Goal: Task Accomplishment & Management: Manage account settings

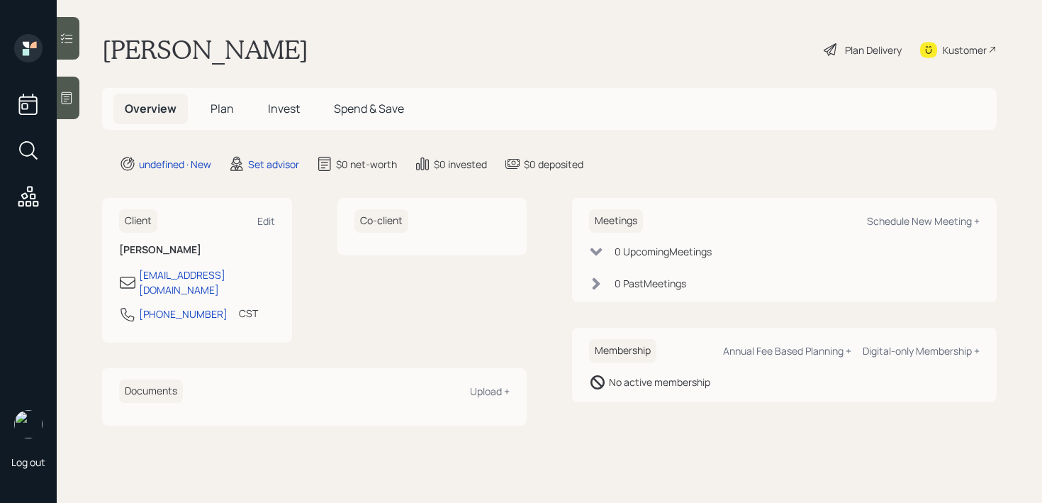
click at [75, 108] on div at bounding box center [68, 98] width 23 height 43
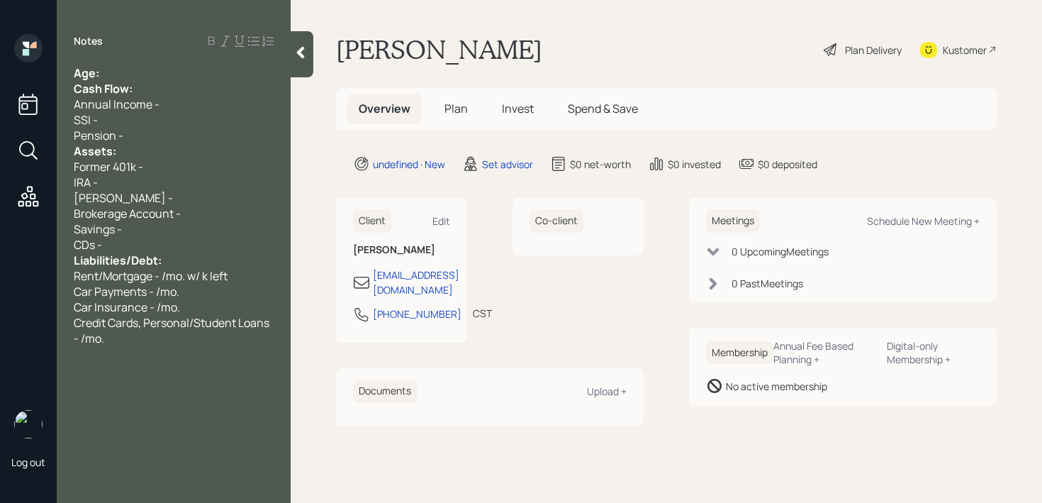
click at [116, 77] on div "Age:" at bounding box center [174, 73] width 200 height 16
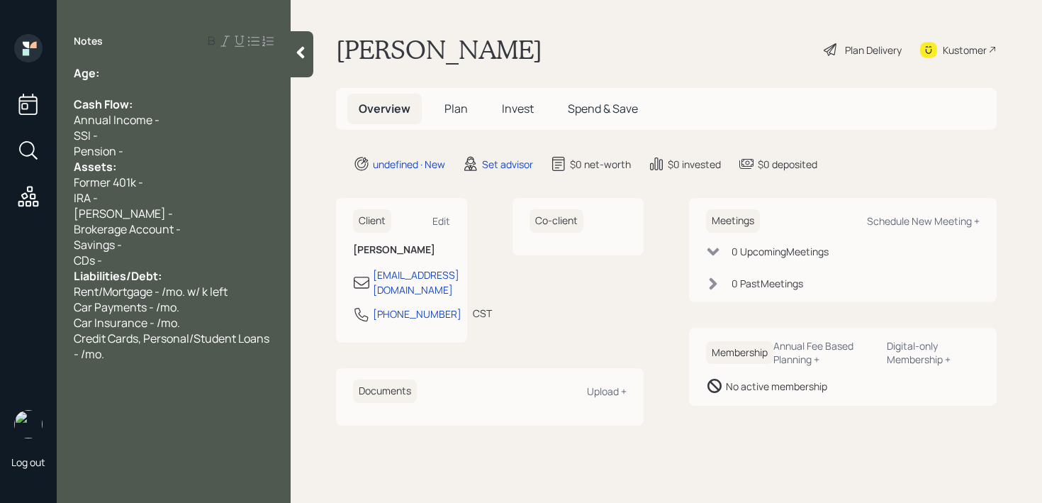
drag, startPoint x: 111, startPoint y: 180, endPoint x: 96, endPoint y: 180, distance: 14.9
click at [97, 180] on span "Former 401k -" at bounding box center [108, 182] width 69 height 16
click at [99, 182] on span "Former 401k -" at bounding box center [108, 182] width 69 height 16
drag, startPoint x: 111, startPoint y: 182, endPoint x: 1, endPoint y: 179, distance: 109.2
click at [46, 182] on div "Log out Notes Age: Cash Flow: Annual Income - SSI - Pension - Assets: Former 40…" at bounding box center [521, 251] width 1042 height 503
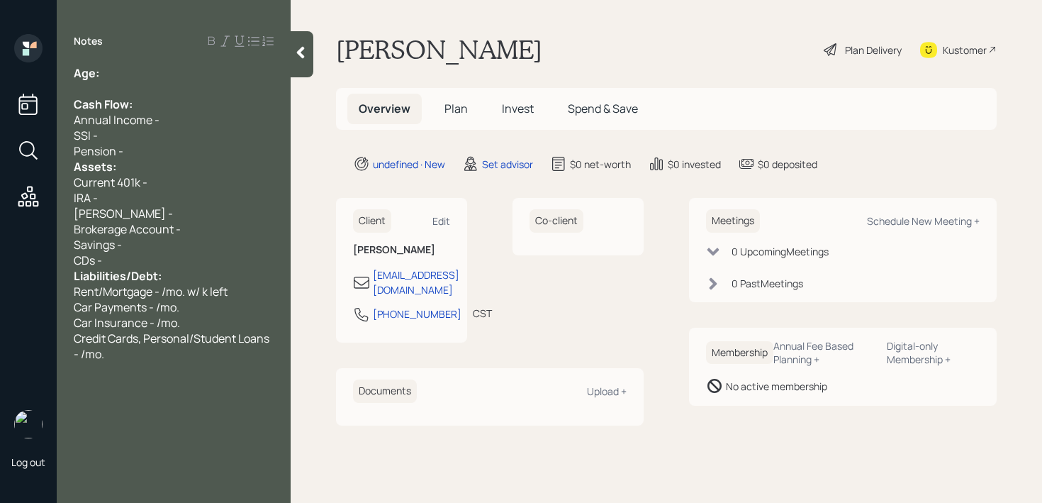
click at [127, 147] on div "Pension -" at bounding box center [174, 151] width 200 height 16
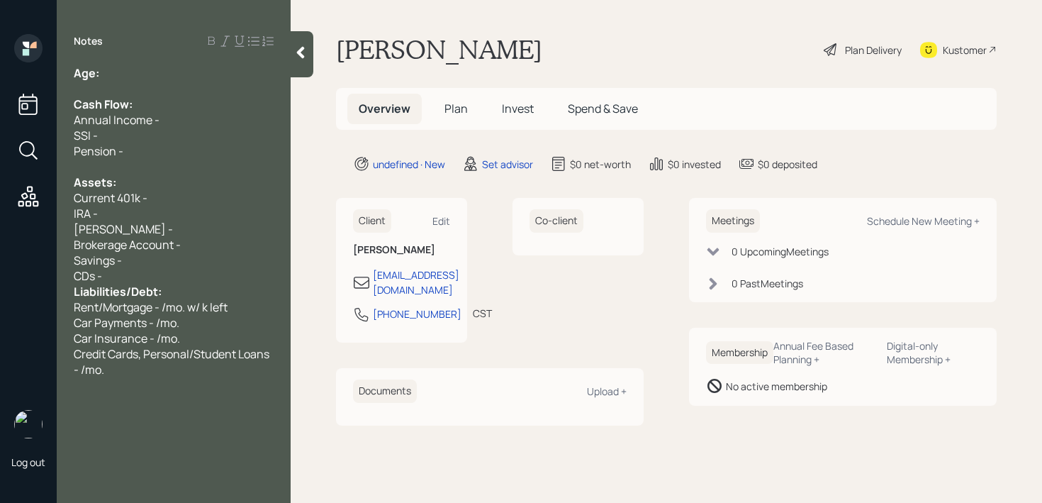
click at [176, 270] on div "CDs -" at bounding box center [174, 276] width 200 height 16
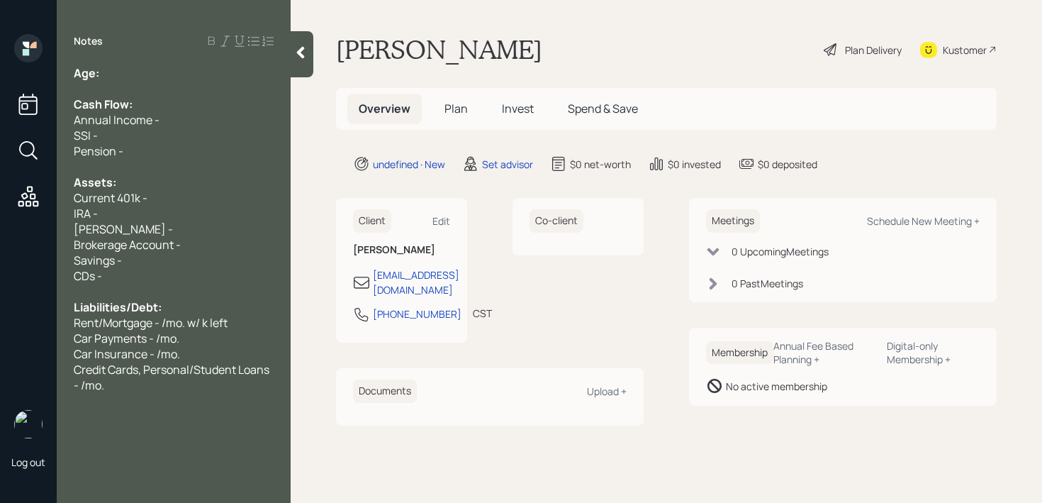
click at [185, 186] on div "Assets:" at bounding box center [174, 182] width 200 height 16
click at [185, 191] on div "Current 401k -" at bounding box center [174, 198] width 200 height 16
drag, startPoint x: 116, startPoint y: 199, endPoint x: 0, endPoint y: 199, distance: 115.6
click at [0, 199] on div "Log out Notes Age: Cash Flow: Annual Income - SSI - Pension - Assets: Current 4…" at bounding box center [521, 251] width 1042 height 503
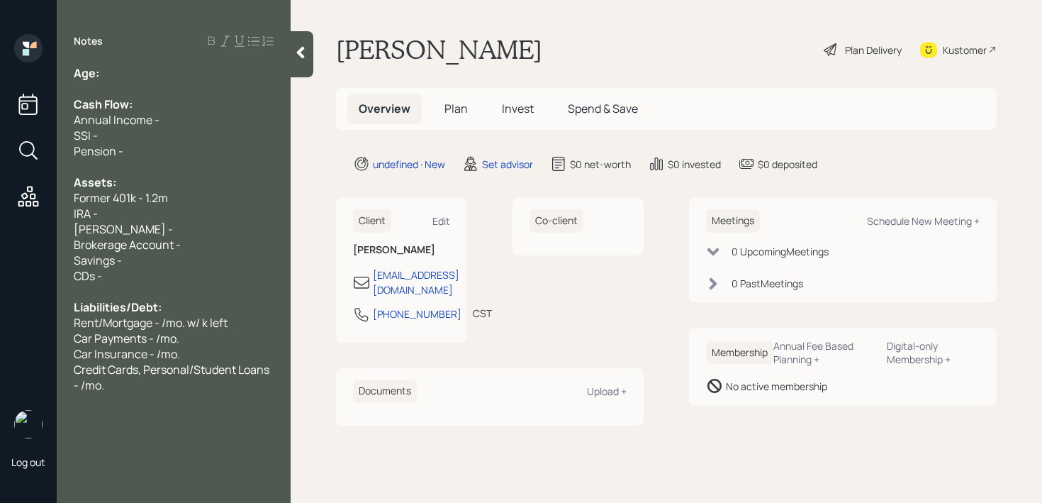
click at [179, 228] on div "[PERSON_NAME] -" at bounding box center [174, 229] width 200 height 16
click at [186, 214] on div "IRA -" at bounding box center [174, 214] width 200 height 16
click at [142, 56] on div "Notes Age: Cash Flow: Annual Income - SSI - Pension - Assets: Former 401k - 1.2…" at bounding box center [174, 260] width 234 height 452
click at [142, 60] on div "Notes Age: Cash Flow: Annual Income - SSI - Pension - Assets: Former 401k - 1.2…" at bounding box center [174, 260] width 234 height 452
click at [144, 69] on div "Age:" at bounding box center [174, 73] width 200 height 16
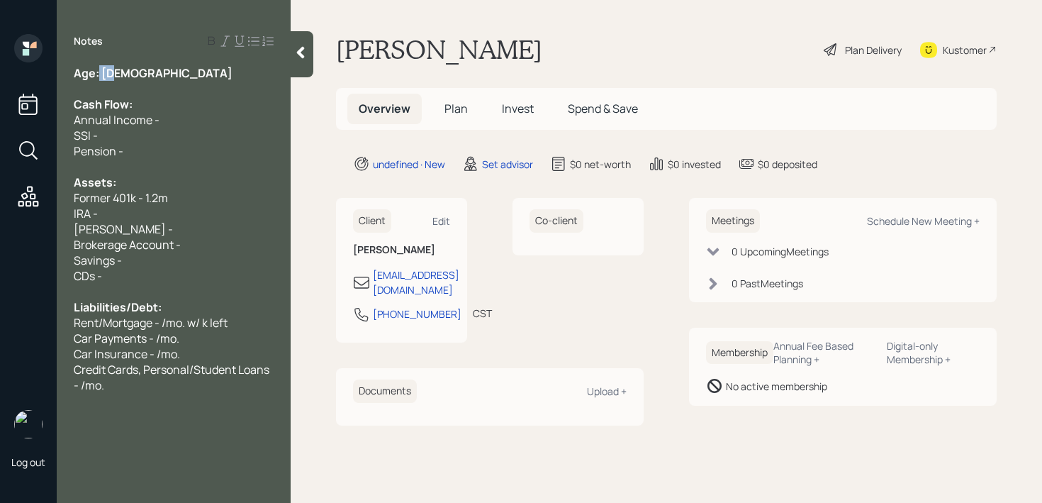
drag, startPoint x: 128, startPoint y: 76, endPoint x: 99, endPoint y: 76, distance: 29.1
click at [99, 76] on div "Age: [DEMOGRAPHIC_DATA]" at bounding box center [174, 73] width 200 height 16
click at [145, 75] on div "Age: [DEMOGRAPHIC_DATA]" at bounding box center [174, 73] width 200 height 16
click at [89, 165] on div at bounding box center [174, 167] width 200 height 16
click at [91, 153] on span "Pension -" at bounding box center [99, 151] width 50 height 16
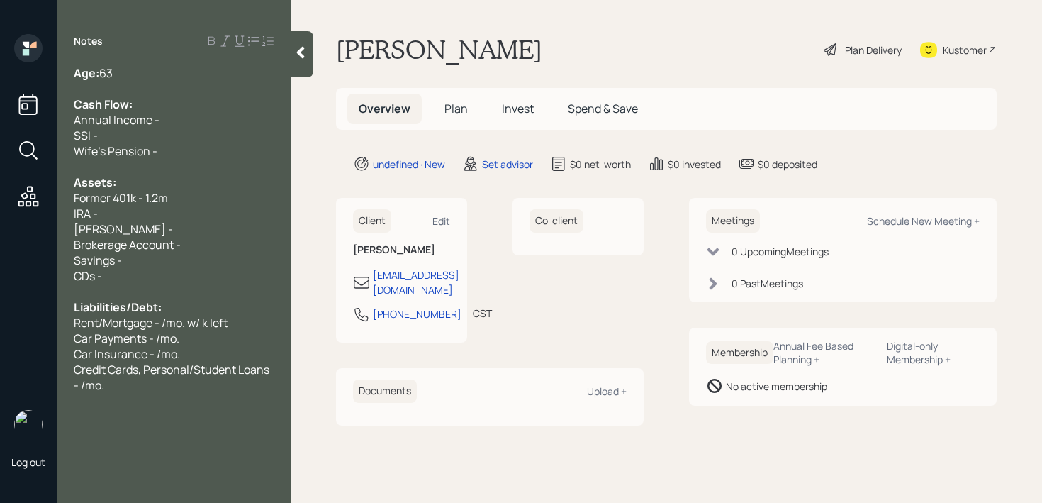
click at [193, 194] on div "Former 401k - 1.2m" at bounding box center [174, 198] width 200 height 16
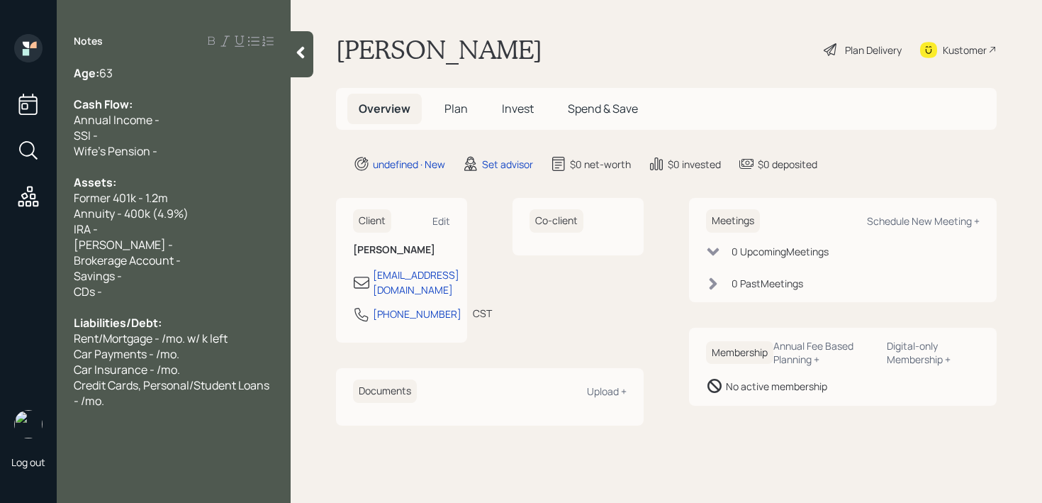
click at [244, 213] on div "Annuity - 400k (4.9%)" at bounding box center [174, 214] width 200 height 16
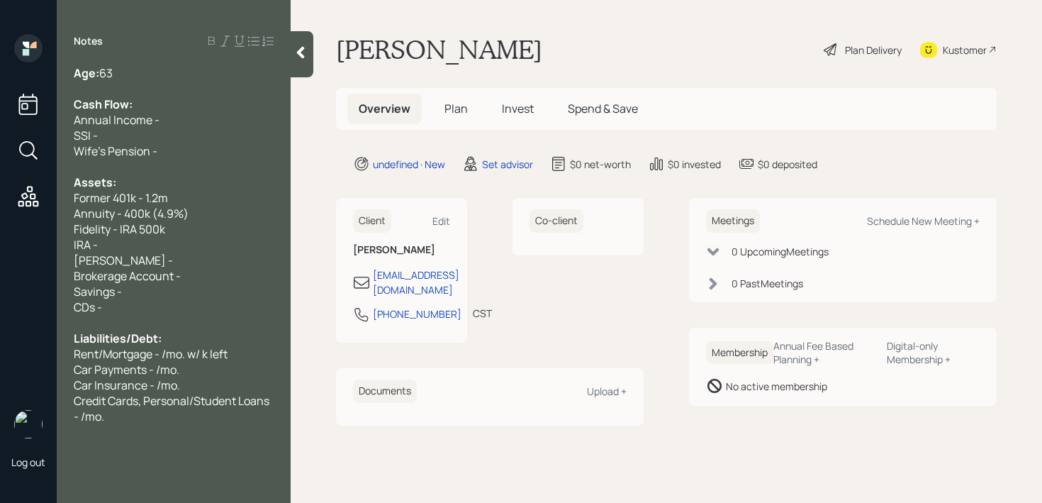
click at [118, 232] on span "Fidelity - IRA 500k" at bounding box center [119, 229] width 91 height 16
click at [140, 234] on span "Fidelity IRA - 500k" at bounding box center [119, 229] width 91 height 16
click at [144, 252] on div "[PERSON_NAME] -" at bounding box center [174, 260] width 200 height 16
drag, startPoint x: 141, startPoint y: 257, endPoint x: 37, endPoint y: 248, distance: 104.6
click at [37, 248] on div "Log out Notes Age: [DEMOGRAPHIC_DATA] Cash Flow: Annual Income - SSI - Wife's P…" at bounding box center [521, 251] width 1042 height 503
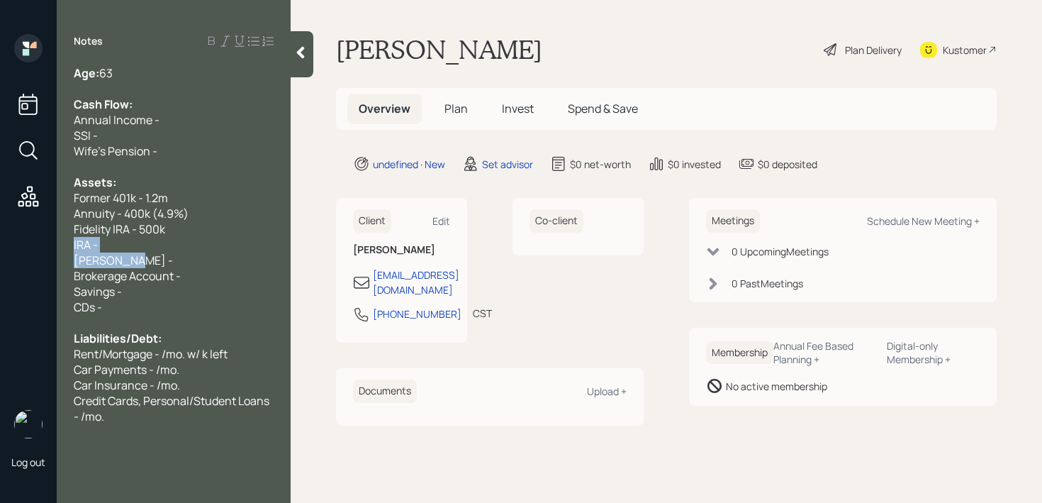
click at [123, 239] on div "IRA -" at bounding box center [174, 245] width 200 height 16
click at [152, 282] on span "Brokerage Account -" at bounding box center [127, 276] width 107 height 16
click at [152, 284] on div "Savings -" at bounding box center [174, 292] width 200 height 16
drag, startPoint x: 118, startPoint y: 291, endPoint x: 48, endPoint y: 291, distance: 69.5
click at [48, 291] on div "Log out Notes Age: [DEMOGRAPHIC_DATA] Cash Flow: Annual Income - SSI - Wife's P…" at bounding box center [521, 251] width 1042 height 503
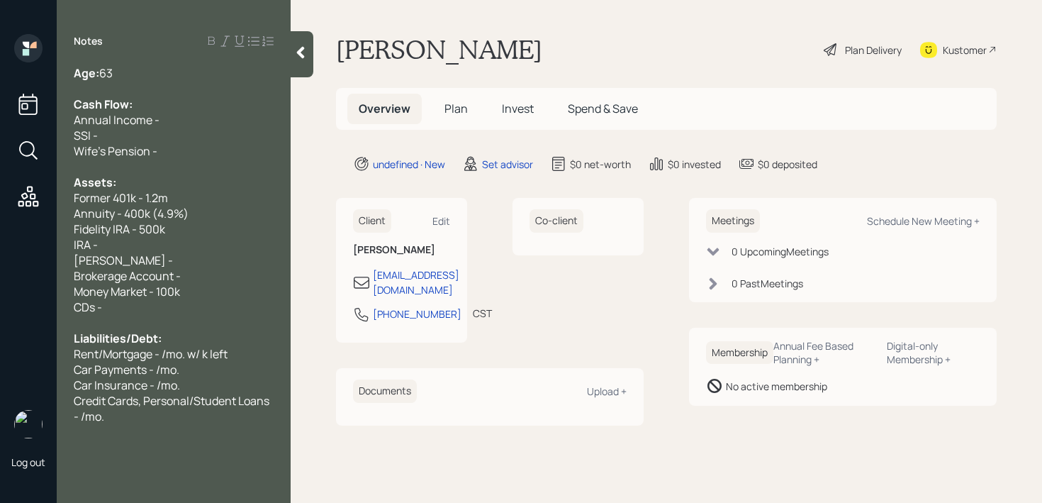
click at [190, 266] on div "[PERSON_NAME] -" at bounding box center [174, 260] width 200 height 16
click at [137, 72] on div "Age: [DEMOGRAPHIC_DATA]" at bounding box center [174, 73] width 200 height 16
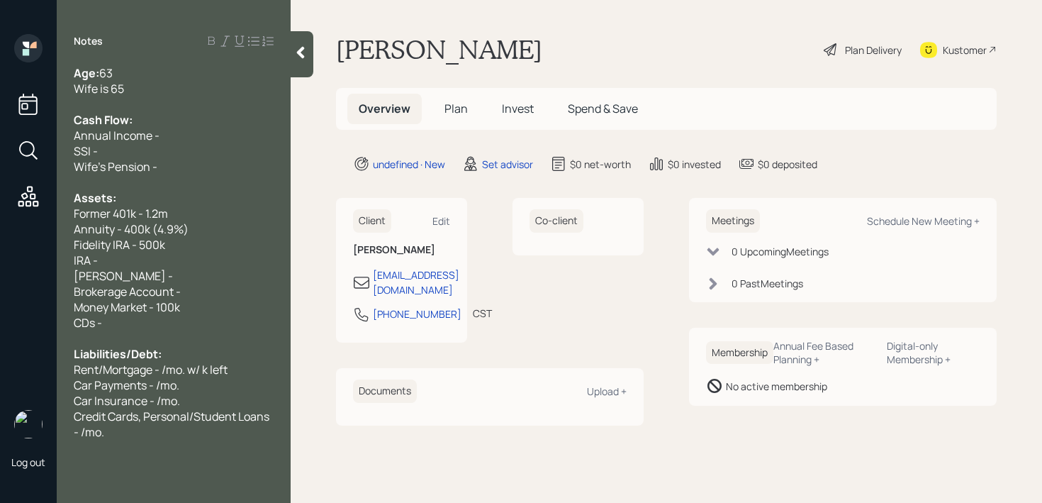
click at [162, 74] on div "Age: [DEMOGRAPHIC_DATA]" at bounding box center [174, 73] width 200 height 16
click at [182, 123] on div "Cash Flow:" at bounding box center [174, 120] width 200 height 16
click at [182, 140] on div "Annual Income -" at bounding box center [174, 136] width 200 height 16
click at [202, 199] on div "Assets:" at bounding box center [174, 198] width 200 height 16
click at [207, 169] on div "Wife's Pension -" at bounding box center [174, 167] width 200 height 16
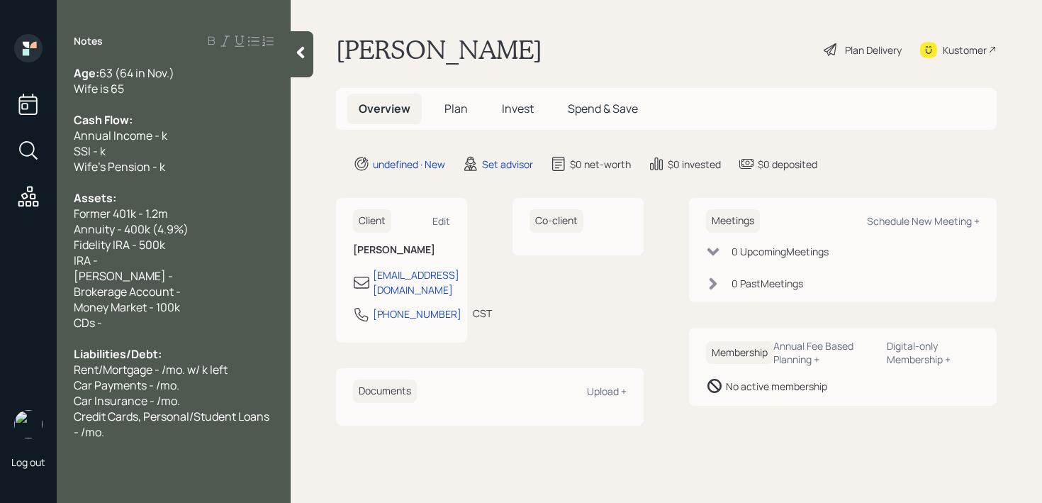
click at [193, 190] on div "Assets:" at bounding box center [174, 198] width 200 height 16
click at [194, 167] on div "Wife's Pension - k" at bounding box center [174, 167] width 200 height 16
click at [147, 118] on div "Cash Flow:" at bounding box center [174, 120] width 200 height 16
click at [139, 217] on span "Former 401k - 1.2m" at bounding box center [121, 214] width 94 height 16
click at [139, 257] on div "IRA -" at bounding box center [174, 260] width 200 height 16
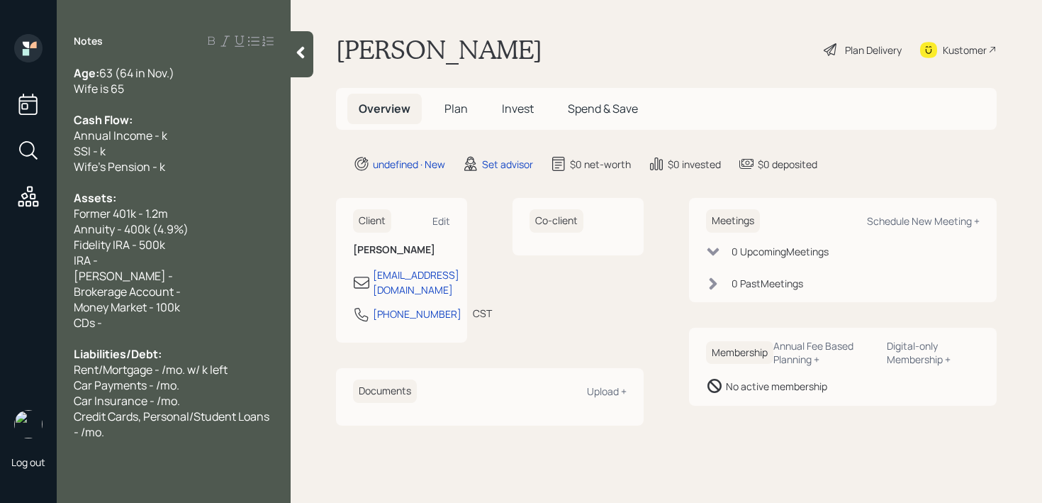
click at [141, 260] on div "IRA -" at bounding box center [174, 260] width 200 height 16
drag, startPoint x: 138, startPoint y: 216, endPoint x: 0, endPoint y: 216, distance: 138.3
click at [0, 216] on div "Log out Notes Age: [DEMOGRAPHIC_DATA] (64 in Nov.) Wife is 65 Cash Flow: Annual…" at bounding box center [521, 251] width 1042 height 503
click at [99, 202] on span "Assets:" at bounding box center [95, 198] width 43 height 16
drag, startPoint x: 104, startPoint y: 215, endPoint x: 0, endPoint y: 215, distance: 104.2
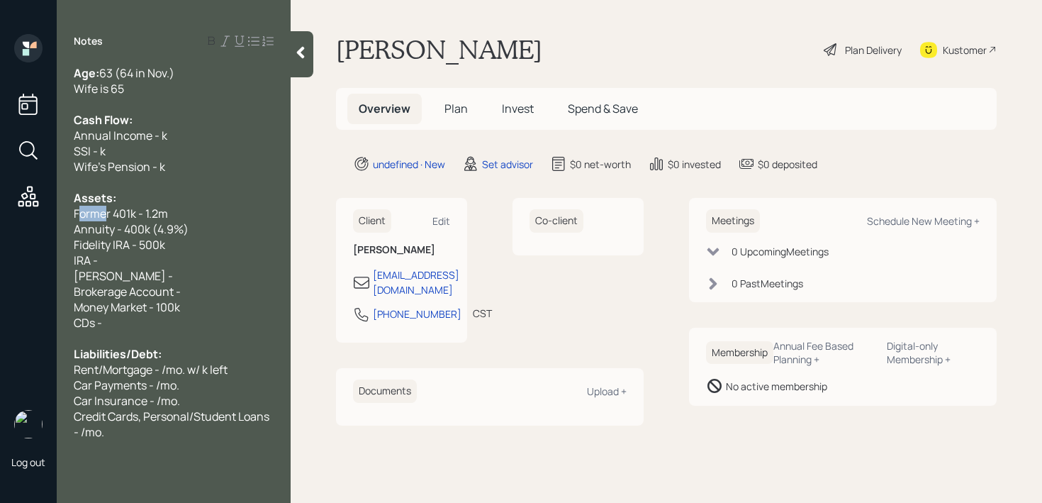
click at [1, 215] on div "Log out Notes Age: [DEMOGRAPHIC_DATA] (64 in Nov.) Wife is 65 Cash Flow: Annual…" at bounding box center [521, 251] width 1042 height 503
click at [92, 211] on span "Former 401k - 1.2m" at bounding box center [121, 214] width 94 height 16
drag, startPoint x: 114, startPoint y: 215, endPoint x: 0, endPoint y: 213, distance: 114.2
click at [0, 215] on div "Log out Notes Age: [DEMOGRAPHIC_DATA] (64 in Nov.) Wife is 65 Cash Flow: Annual…" at bounding box center [521, 251] width 1042 height 503
click at [179, 208] on div "Former 401k - 1.2m" at bounding box center [174, 214] width 200 height 16
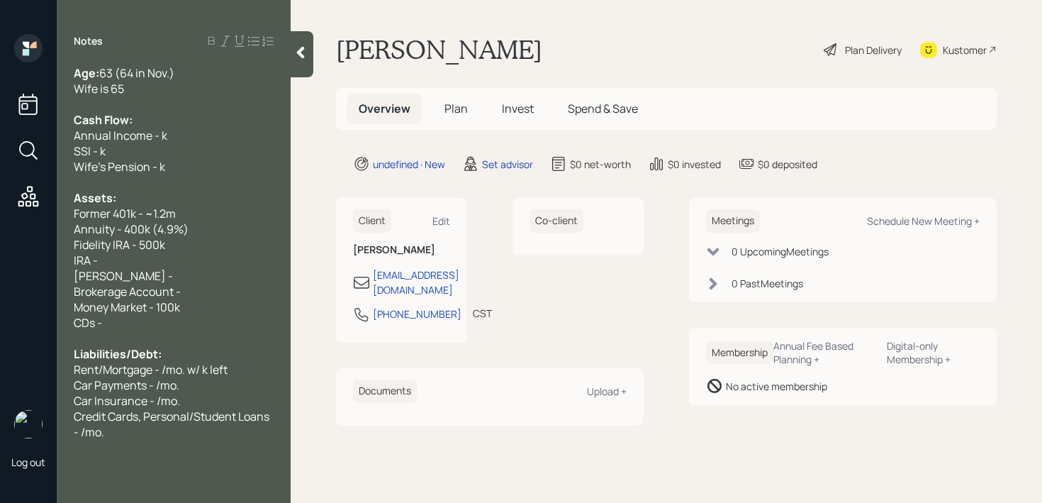
click at [167, 216] on span "Former 401k - ~1.2m" at bounding box center [125, 214] width 102 height 16
click at [199, 291] on div "Brokerage Account -" at bounding box center [174, 292] width 200 height 16
drag, startPoint x: 199, startPoint y: 291, endPoint x: 69, endPoint y: 266, distance: 132.9
click at [69, 266] on div "Age: [DEMOGRAPHIC_DATA] (64 in Nov.) Wife is 65 Cash Flow: Annual Income - k SS…" at bounding box center [174, 252] width 234 height 374
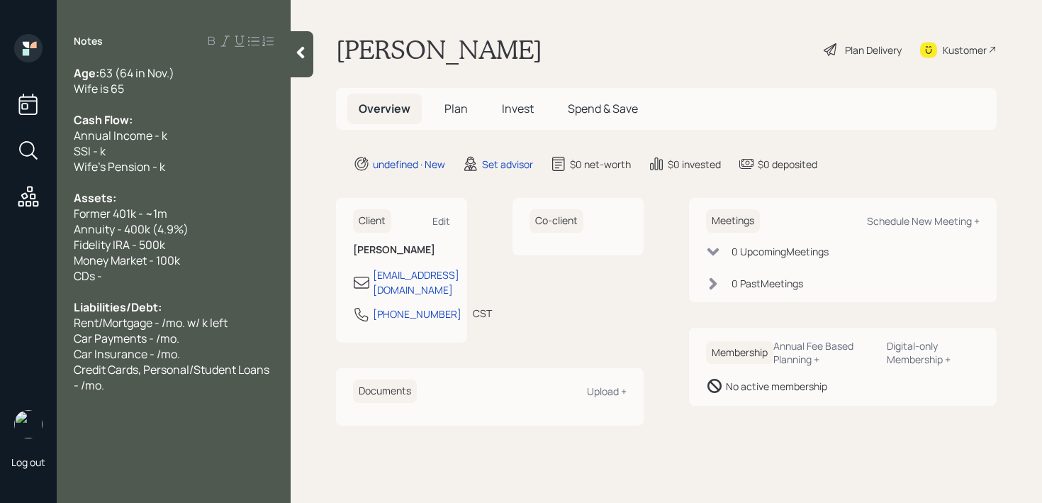
click at [118, 247] on span "Fidelity IRA - 500k" at bounding box center [119, 245] width 91 height 16
click at [185, 242] on div "Fidelity IRA - 500k" at bounding box center [174, 245] width 200 height 16
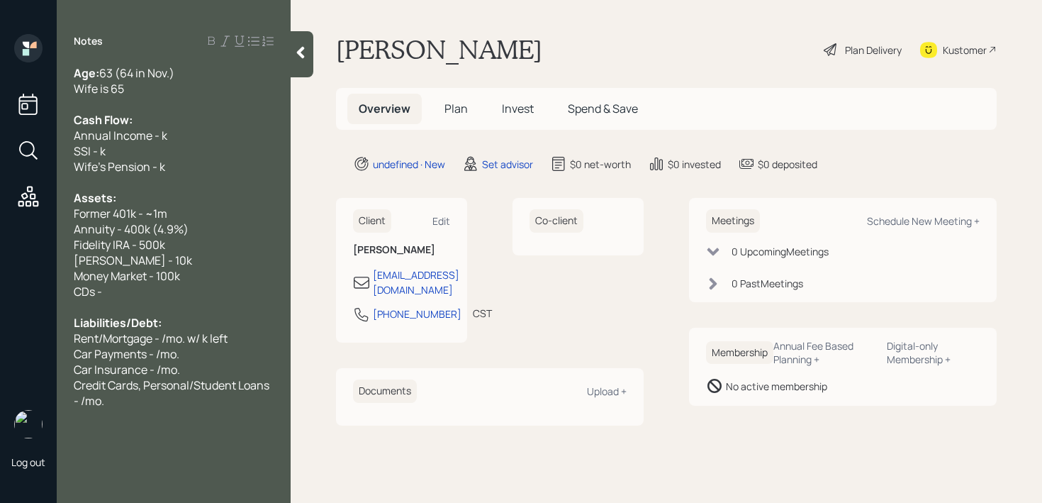
click at [174, 259] on div "[PERSON_NAME] - 10k" at bounding box center [174, 260] width 200 height 16
click at [176, 262] on div "[PERSON_NAME] - 10k" at bounding box center [174, 260] width 200 height 16
click at [189, 264] on div "[PERSON_NAME] - 10k" at bounding box center [174, 260] width 200 height 16
click at [207, 225] on div "Annuity - 400k (4.9%)" at bounding box center [174, 229] width 200 height 16
click at [207, 227] on div "Annuity - 400k (4.9%)" at bounding box center [174, 229] width 200 height 16
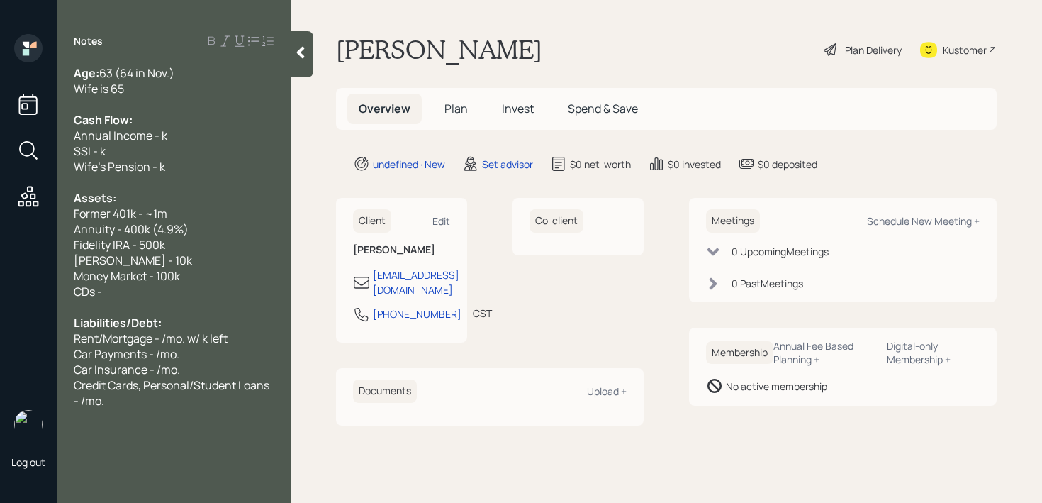
click at [194, 268] on div "Money Market - 100k" at bounding box center [174, 276] width 200 height 16
click at [194, 274] on div "Money Market - 100k" at bounding box center [174, 276] width 200 height 16
drag, startPoint x: 101, startPoint y: 289, endPoint x: 0, endPoint y: 289, distance: 100.7
click at [0, 289] on div "Log out Notes Age: [DEMOGRAPHIC_DATA] (64 in Nov.) Wife is 65 Cash Flow: Annual…" at bounding box center [521, 251] width 1042 height 503
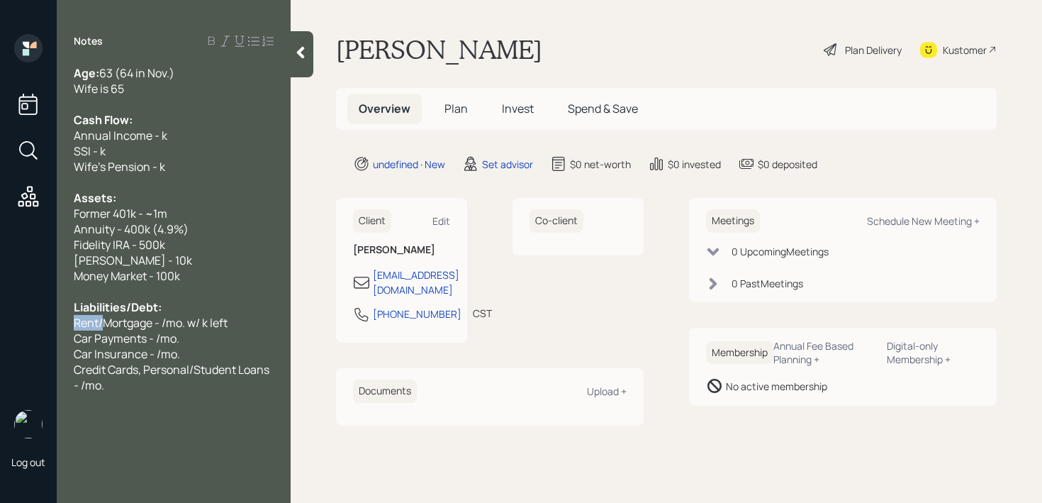
drag, startPoint x: 102, startPoint y: 321, endPoint x: 51, endPoint y: 321, distance: 51.0
click at [51, 321] on div "Log out Notes Age: [DEMOGRAPHIC_DATA] (64 in Nov.) Wife is 65 Cash Flow: Annual…" at bounding box center [521, 251] width 1042 height 503
click at [201, 311] on div "Liabilities/Debt:" at bounding box center [174, 307] width 200 height 16
drag, startPoint x: 243, startPoint y: 317, endPoint x: 0, endPoint y: 320, distance: 243.2
click at [0, 320] on div "Log out Notes Age: [DEMOGRAPHIC_DATA] (64 in Nov.) Wife is 65 Cash Flow: Annual…" at bounding box center [521, 251] width 1042 height 503
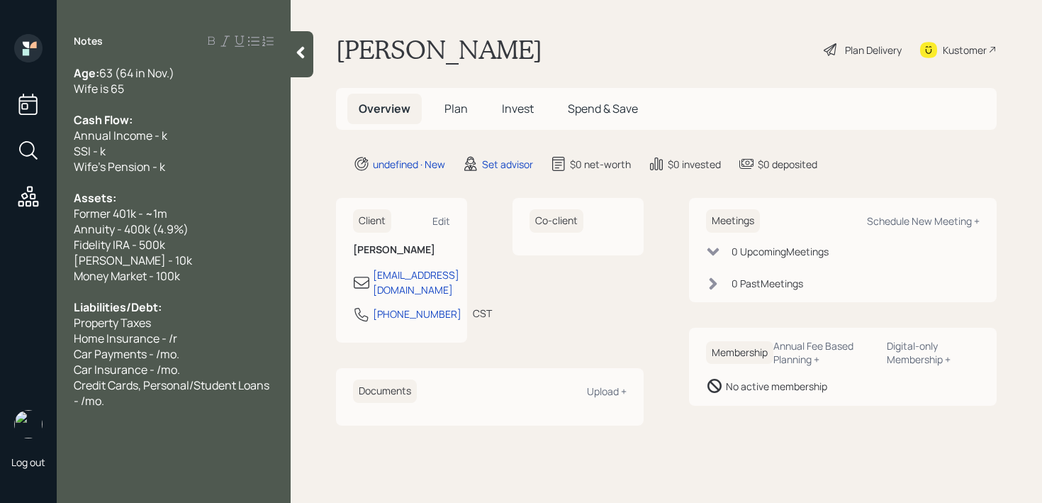
click at [222, 169] on div "Wife's Pension - k" at bounding box center [174, 167] width 200 height 16
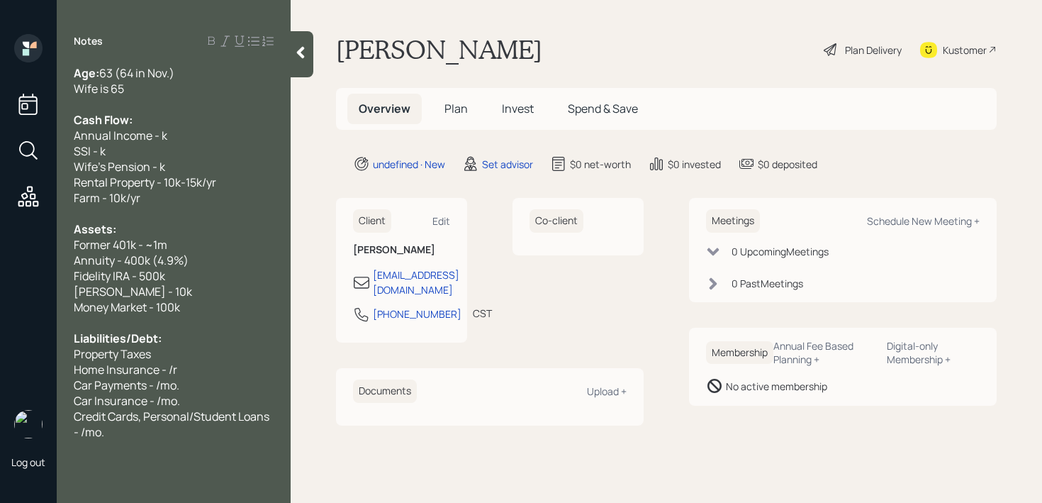
click at [247, 172] on div "Wife's Pension - k" at bounding box center [174, 167] width 200 height 16
click at [245, 179] on div "Rental Property - 10k-15k/yr" at bounding box center [174, 182] width 200 height 16
click at [159, 166] on span "Wife's Pension - k" at bounding box center [119, 167] width 91 height 16
click at [149, 165] on span "Wife's Pension - 3k/mo." at bounding box center [134, 167] width 121 height 16
drag, startPoint x: 128, startPoint y: 149, endPoint x: 67, endPoint y: 134, distance: 62.8
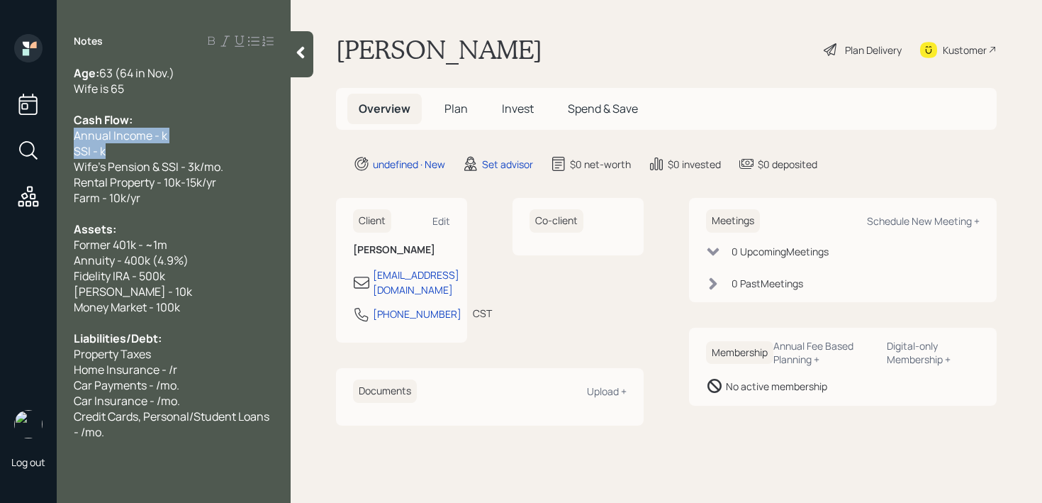
click at [67, 134] on div "Age: [DEMOGRAPHIC_DATA] (64 in Nov.) Wife is 65 Cash Flow: Annual Income - k SS…" at bounding box center [174, 252] width 234 height 374
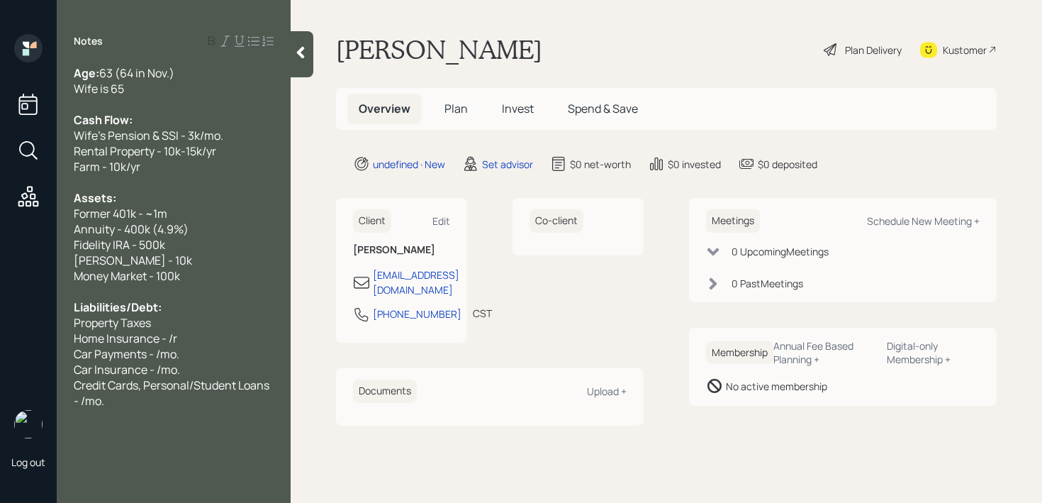
click at [260, 174] on div at bounding box center [174, 182] width 200 height 16
click at [260, 170] on div "Farm - 10k/yr" at bounding box center [174, 167] width 200 height 16
click at [203, 91] on div "Wife is 65" at bounding box center [174, 89] width 200 height 16
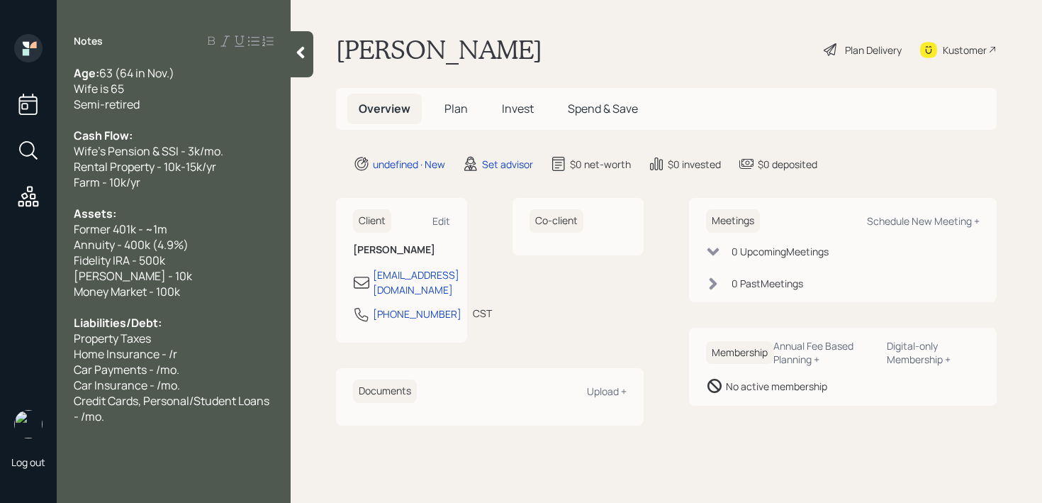
click at [162, 187] on div "Farm - 10k/yr" at bounding box center [174, 182] width 200 height 16
click at [189, 247] on div "Annuity - 400k (4.9%)" at bounding box center [174, 245] width 200 height 16
click at [151, 411] on div "Credit Cards, Personal/Student Loans - /mo." at bounding box center [174, 408] width 200 height 31
click at [190, 360] on div "Home Insurance - /r" at bounding box center [174, 354] width 200 height 16
click at [205, 430] on div "Insurance - 400/mo." at bounding box center [174, 432] width 200 height 16
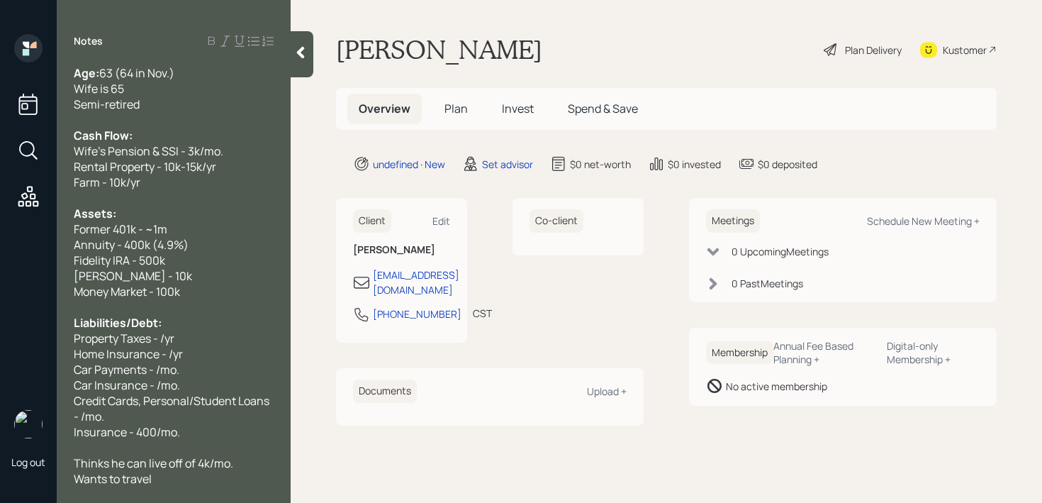
click at [201, 164] on span "Rental Property - 10k-15k/yr" at bounding box center [145, 167] width 143 height 16
click at [186, 112] on div at bounding box center [174, 120] width 200 height 16
click at [177, 228] on div "Former 401k - ~1m" at bounding box center [174, 229] width 200 height 16
click at [179, 294] on span "Money Market - 100k" at bounding box center [127, 292] width 106 height 16
click at [174, 338] on span "Property Taxes - /yr" at bounding box center [124, 338] width 101 height 16
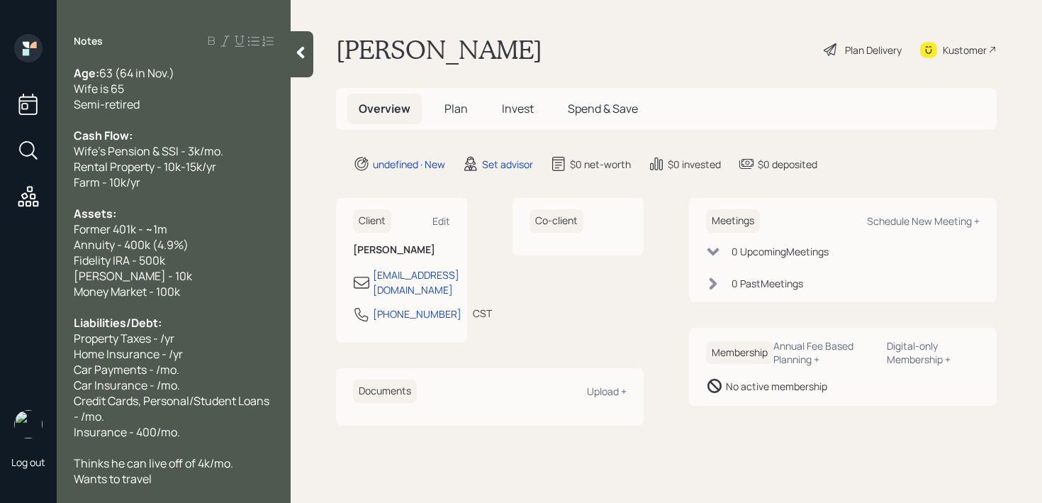
click at [185, 339] on div "Property Taxes - /yr" at bounding box center [174, 338] width 200 height 16
click at [186, 363] on div "Car Payments - /mo." at bounding box center [174, 370] width 200 height 16
click at [235, 284] on div "Money Market - 100k" at bounding box center [174, 292] width 200 height 16
click at [208, 360] on div "Home Insurance - /yr" at bounding box center [174, 354] width 200 height 16
click at [196, 375] on div "Car Payments - /mo." at bounding box center [174, 370] width 200 height 16
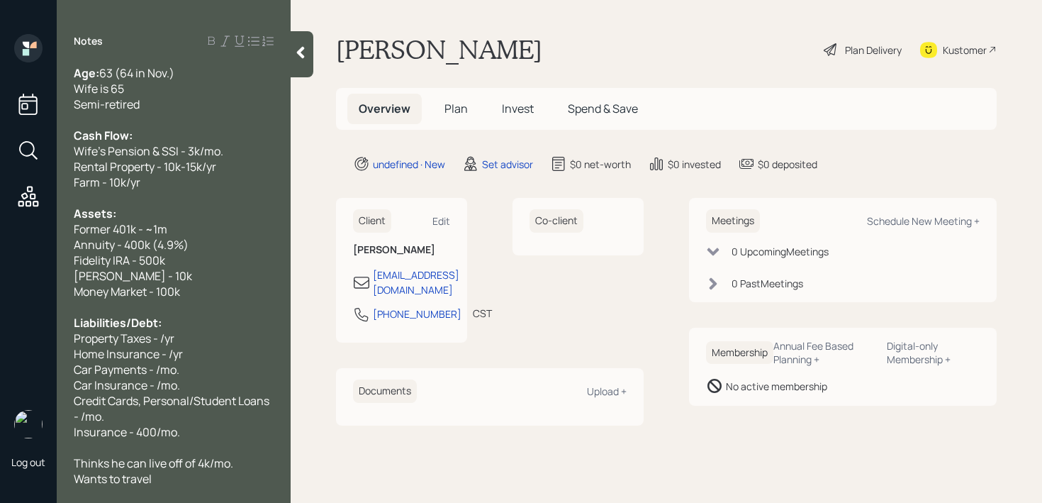
click at [186, 178] on div "Farm - 10k/yr" at bounding box center [174, 182] width 200 height 16
click at [179, 357] on span "Home Insurance - /yr" at bounding box center [128, 354] width 109 height 16
click at [194, 346] on div "Home Insurance - /yr" at bounding box center [174, 354] width 200 height 16
click at [193, 342] on div "Property Taxes - /yr" at bounding box center [174, 338] width 200 height 16
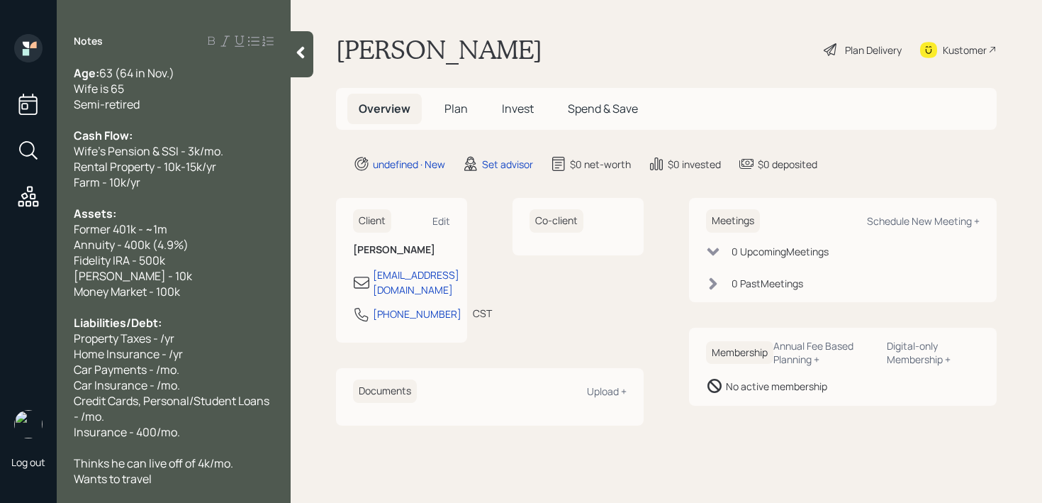
click at [171, 338] on span "Property Taxes - /yr" at bounding box center [124, 338] width 101 height 16
click at [170, 335] on span "Property Taxes - /yr" at bounding box center [124, 338] width 101 height 16
click at [174, 342] on span "Property Taxes - /yr" at bounding box center [124, 338] width 101 height 16
click at [157, 337] on span "Property Taxes - /yr" at bounding box center [124, 338] width 101 height 16
click at [182, 357] on span "Home Insurance - /yr" at bounding box center [128, 354] width 109 height 16
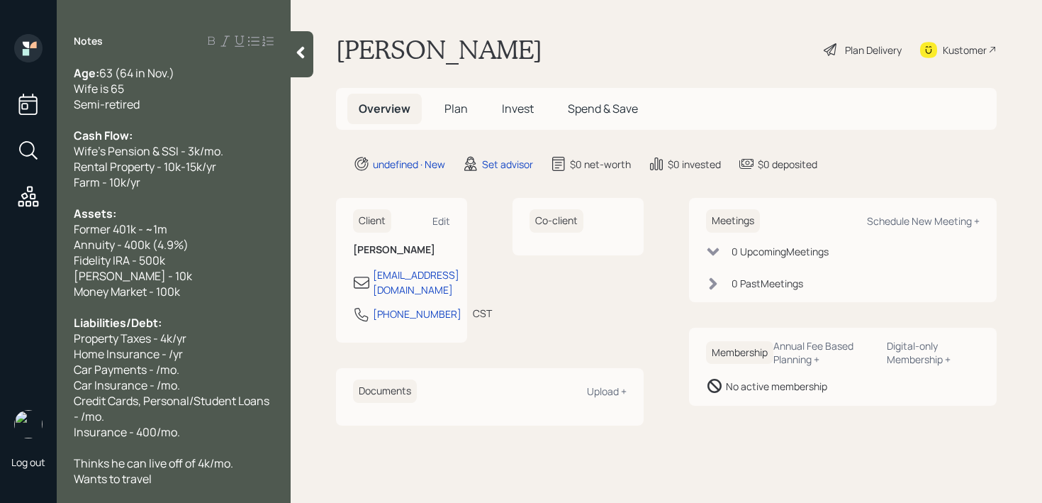
click at [165, 355] on span "Home Insurance - /yr" at bounding box center [128, 354] width 109 height 16
click at [160, 356] on span "Home Insurance - 2k/yr" at bounding box center [134, 354] width 121 height 16
click at [106, 352] on span "Home Insurance - 2k/yr" at bounding box center [134, 354] width 121 height 16
click at [230, 339] on div "Property Taxes - 4k/yr" at bounding box center [174, 338] width 200 height 16
click at [183, 378] on div "Car Insurance - /mo." at bounding box center [174, 385] width 200 height 16
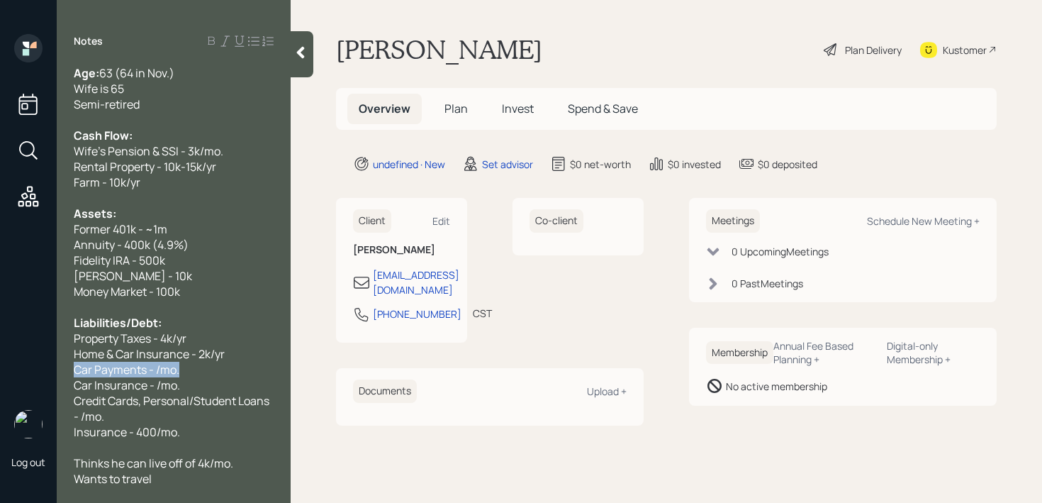
drag, startPoint x: 196, startPoint y: 371, endPoint x: 0, endPoint y: 371, distance: 196.4
click at [0, 371] on div "Log out Notes Age: [DEMOGRAPHIC_DATA] (64 in Nov.) Wife is 65 Semi-retired Cash…" at bounding box center [521, 251] width 1042 height 503
click at [114, 350] on span "Home & Car Insurance - 2k/yr" at bounding box center [149, 354] width 151 height 16
drag, startPoint x: 198, startPoint y: 369, endPoint x: 20, endPoint y: 369, distance: 178.0
click at [20, 369] on div "Log out Notes Age: [DEMOGRAPHIC_DATA] (64 in Nov.) Wife is 65 Semi-retired Cash…" at bounding box center [521, 251] width 1042 height 503
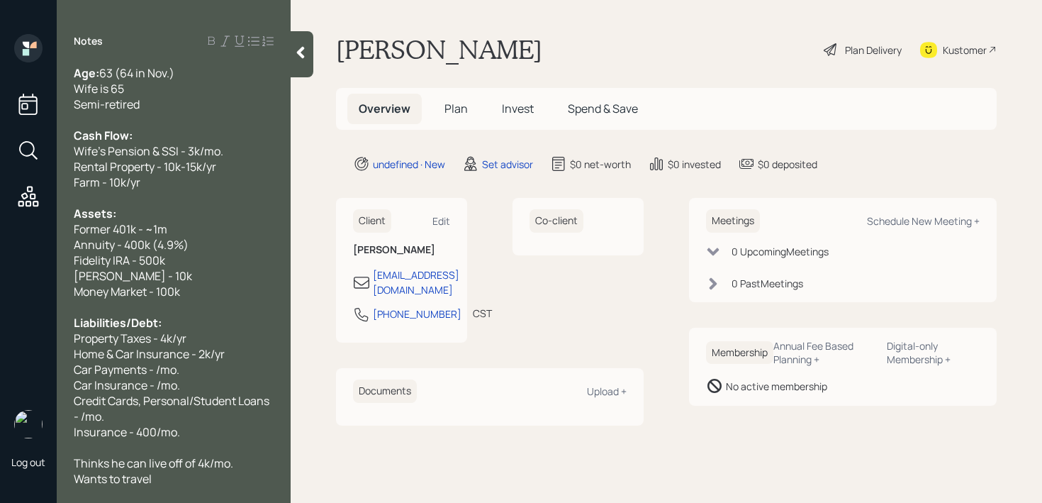
click at [85, 367] on span "Car Payments - /mo." at bounding box center [127, 370] width 106 height 16
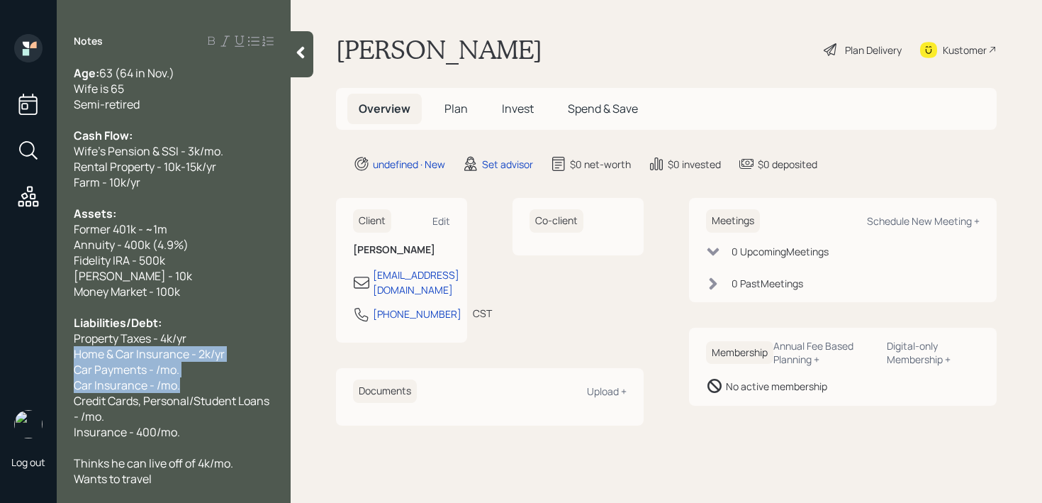
drag, startPoint x: 186, startPoint y: 384, endPoint x: 21, endPoint y: 359, distance: 167.2
click at [21, 359] on div "Log out Notes Age: [DEMOGRAPHIC_DATA] (64 in Nov.) Wife is 65 Semi-retired Cash…" at bounding box center [521, 251] width 1042 height 503
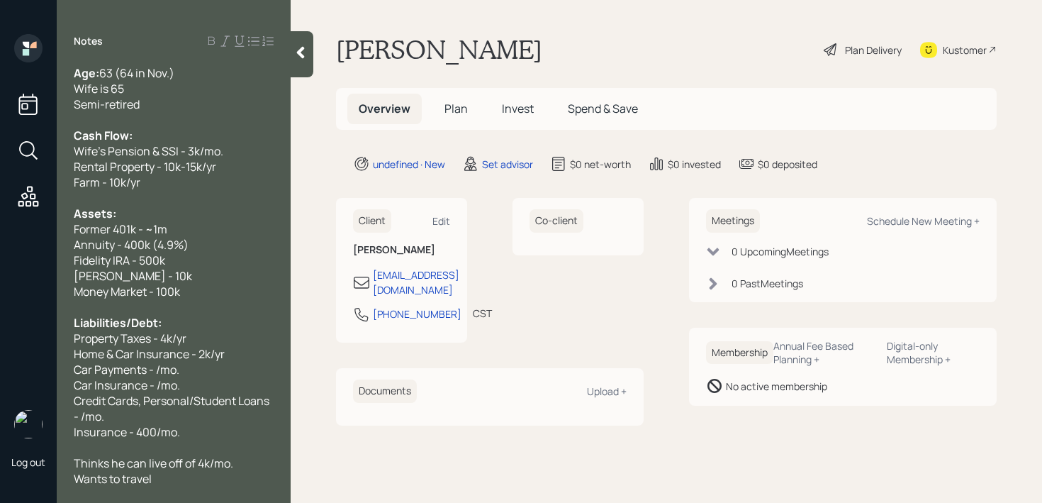
click at [130, 363] on span "Car Payments - /mo." at bounding box center [127, 370] width 106 height 16
click at [157, 379] on span "Car Insurance - /mo." at bounding box center [127, 385] width 106 height 16
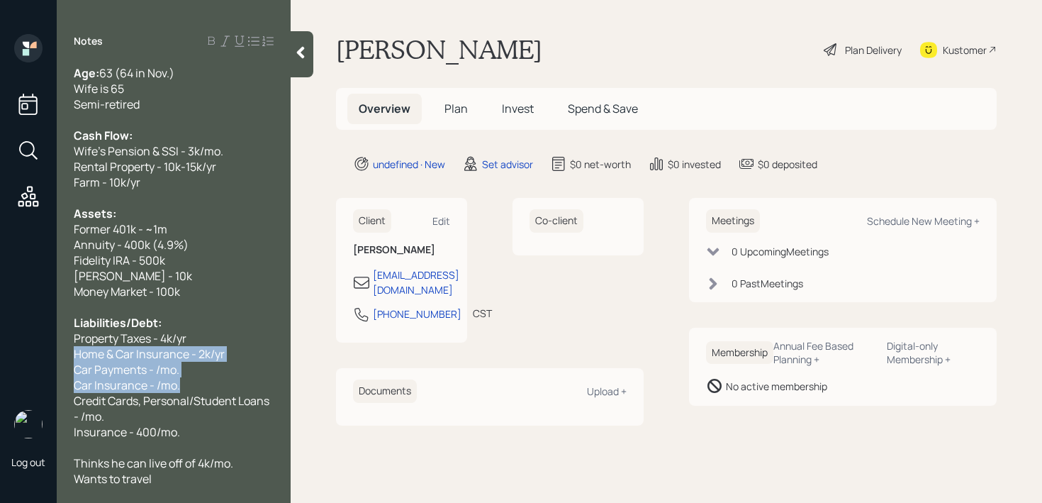
drag, startPoint x: 183, startPoint y: 386, endPoint x: 61, endPoint y: 358, distance: 125.0
click at [61, 358] on div "Age: [DEMOGRAPHIC_DATA] (64 in Nov.) Wife is 65 Semi-retired Cash Flow: Wife's …" at bounding box center [174, 275] width 234 height 420
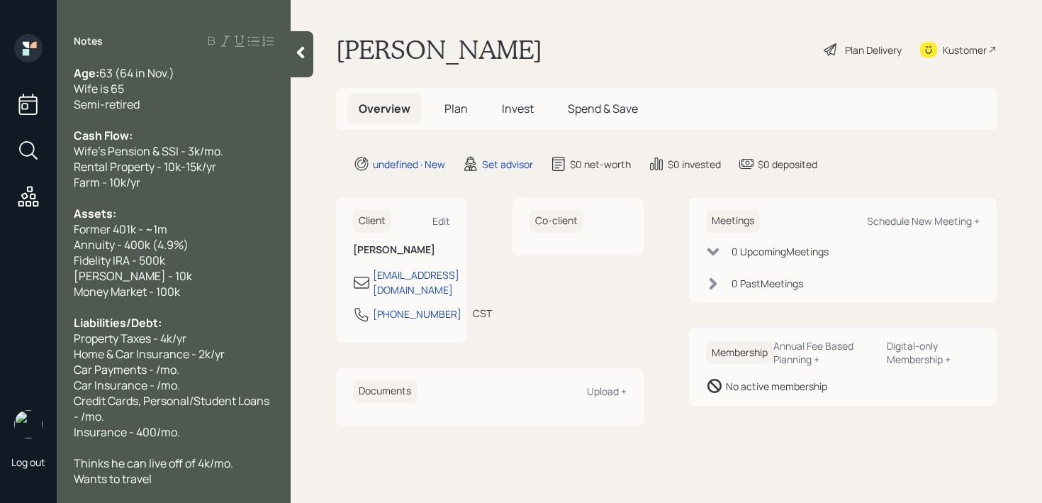
click at [111, 362] on span "Car Payments - /mo." at bounding box center [127, 370] width 106 height 16
drag, startPoint x: 182, startPoint y: 384, endPoint x: 68, endPoint y: 369, distance: 115.1
click at [68, 369] on div "Age: [DEMOGRAPHIC_DATA] (64 in Nov.) Wife is 65 Semi-retired Cash Flow: Wife's …" at bounding box center [174, 275] width 234 height 420
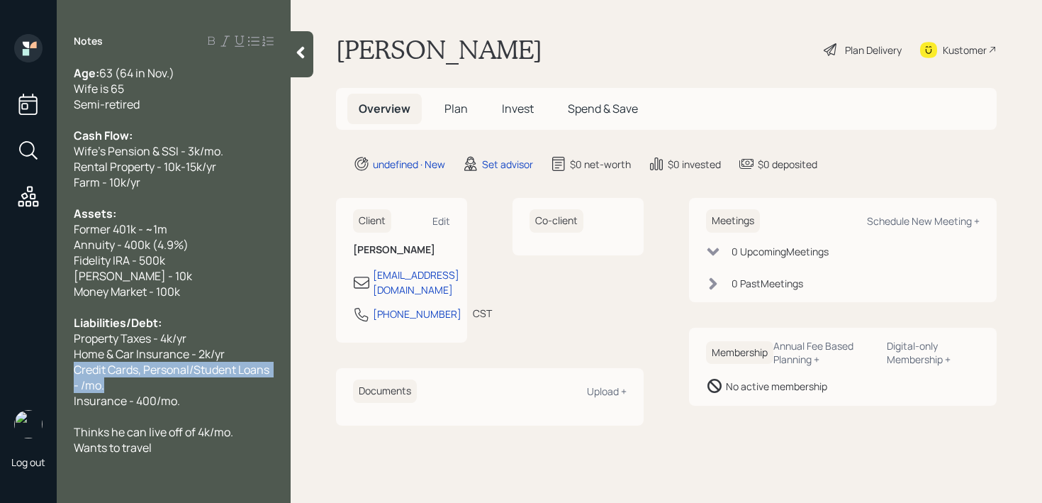
drag, startPoint x: 118, startPoint y: 385, endPoint x: 57, endPoint y: 368, distance: 62.6
click at [57, 368] on div "Age: [DEMOGRAPHIC_DATA] (64 in Nov.) Wife is 65 Semi-retired Cash Flow: Wife's …" at bounding box center [174, 260] width 234 height 390
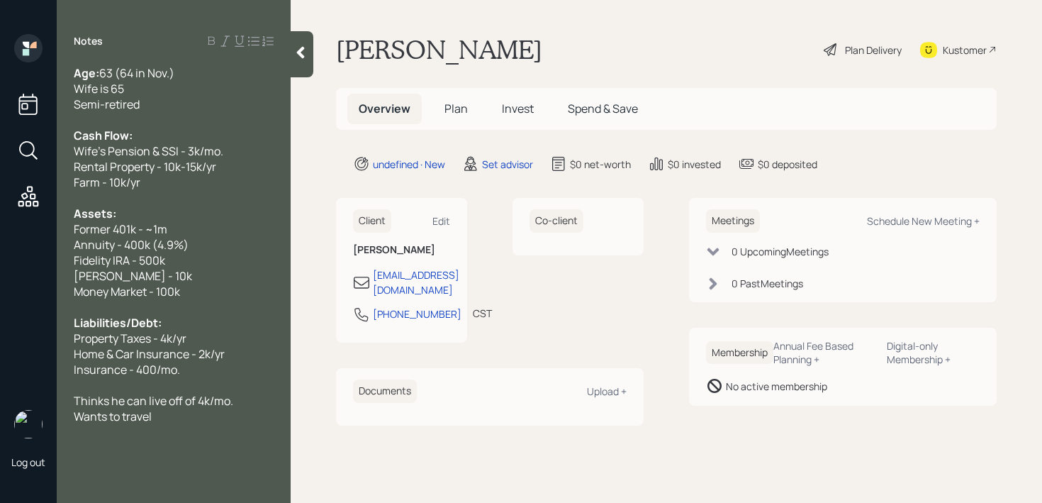
click at [211, 369] on div "Insurance - 400/mo." at bounding box center [174, 370] width 200 height 16
click at [213, 434] on div "Notes Age: [DEMOGRAPHIC_DATA] (64 in Nov.) Wife is 65 Semi-retired Cash Flow: W…" at bounding box center [174, 260] width 234 height 452
click at [215, 423] on div "Notes Age: [DEMOGRAPHIC_DATA] (64 in Nov.) Wife is 65 Semi-retired Cash Flow: W…" at bounding box center [174, 260] width 234 height 452
click at [299, 72] on div at bounding box center [302, 54] width 23 height 46
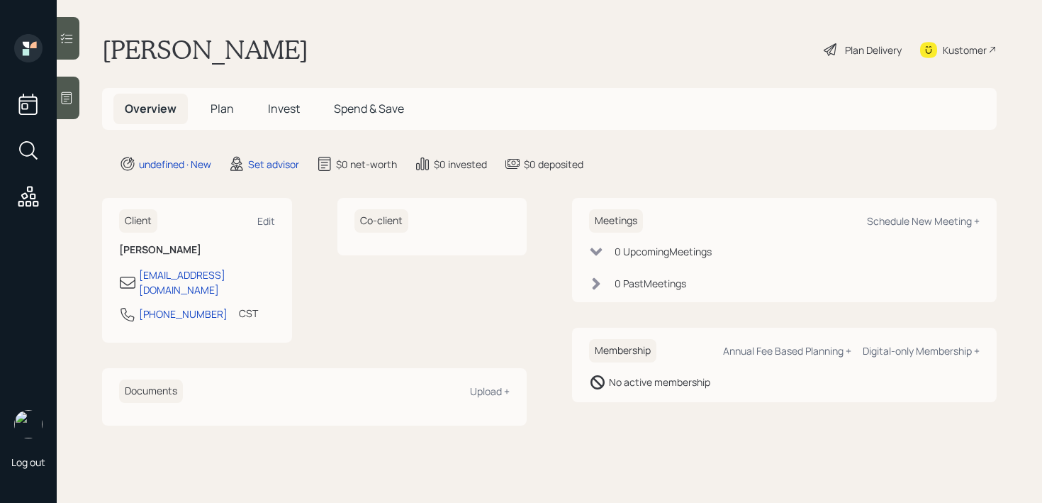
click at [902, 228] on div "Meetings Schedule New Meeting +" at bounding box center [784, 220] width 391 height 23
click at [911, 216] on div "Schedule New Meeting +" at bounding box center [923, 220] width 113 height 13
select select "round-[PERSON_NAME]"
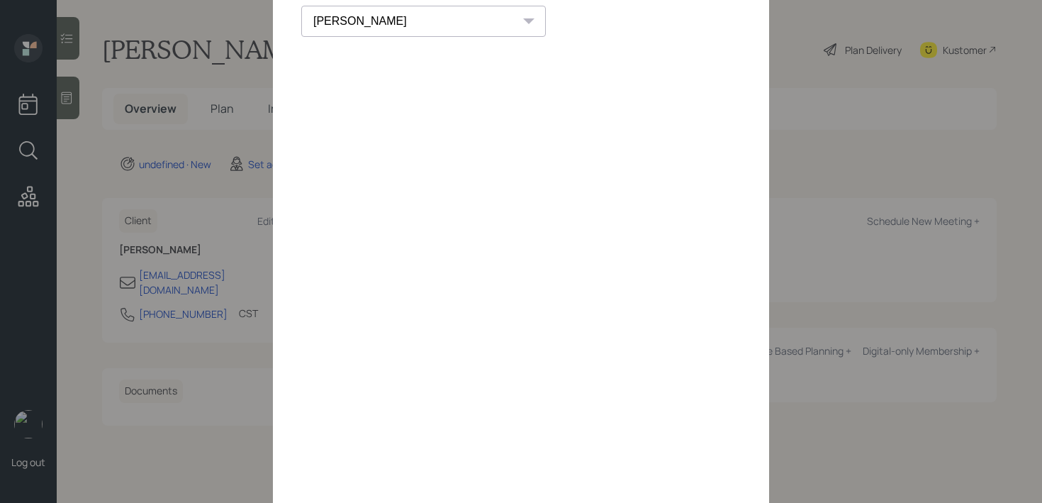
scroll to position [1, 0]
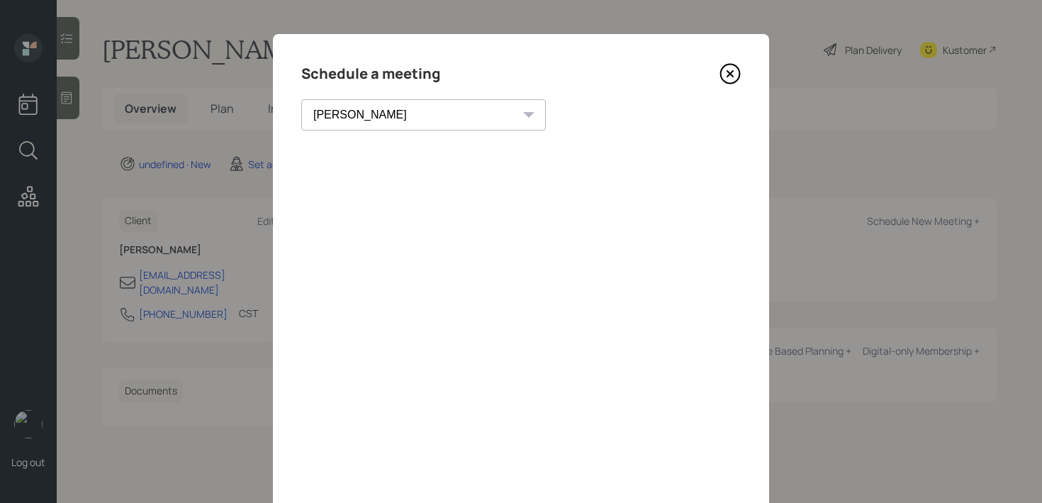
click at [727, 82] on icon at bounding box center [730, 73] width 21 height 21
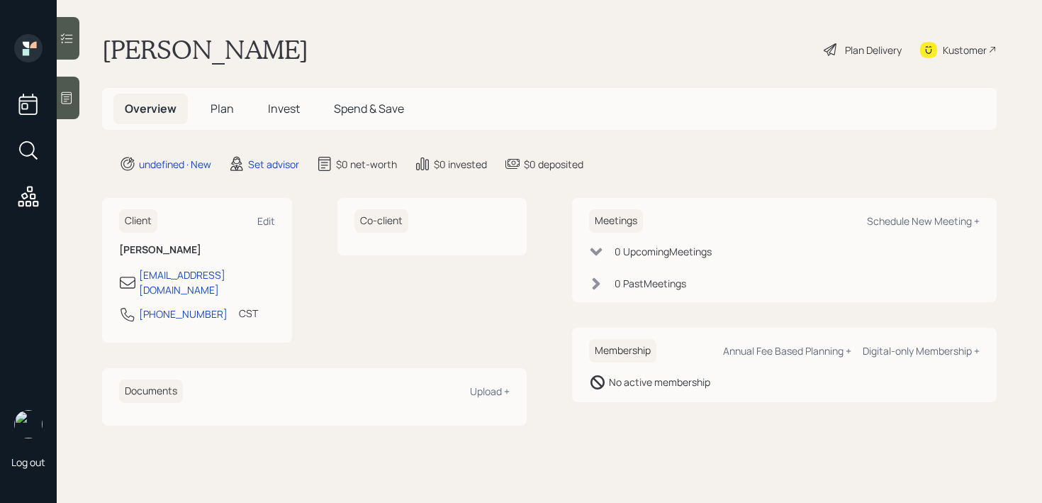
click at [63, 92] on icon at bounding box center [67, 98] width 11 height 12
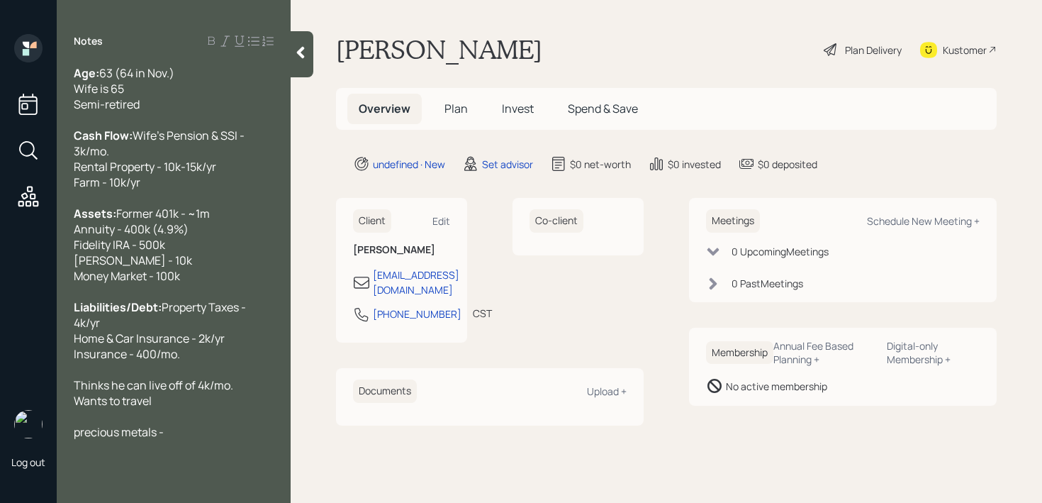
click at [104, 315] on span "Liabilities/Debt:" at bounding box center [118, 307] width 88 height 16
click at [182, 440] on div "precious metals -" at bounding box center [174, 432] width 200 height 16
